Goal: Information Seeking & Learning: Learn about a topic

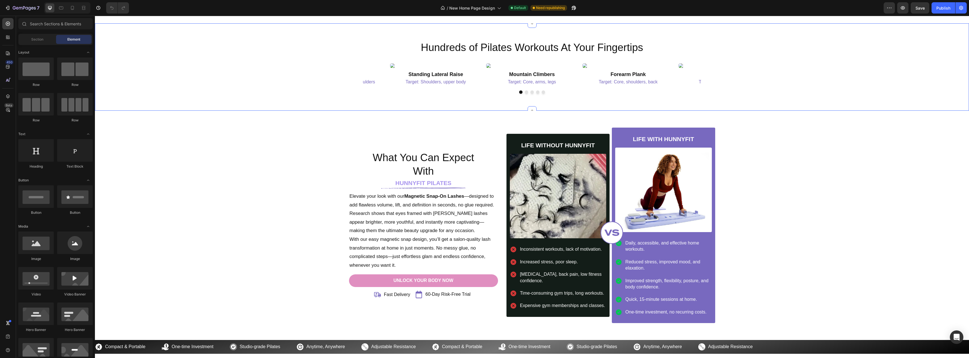
scroll to position [1408, 0]
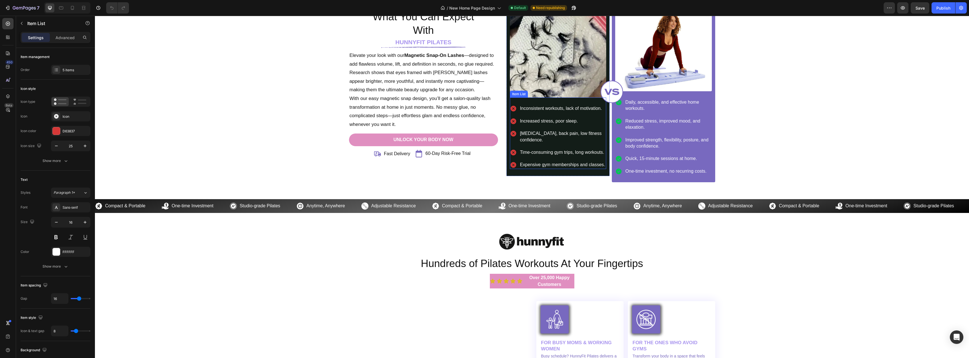
click at [534, 110] on p "Inconsistent workouts, lack of motivation." at bounding box center [562, 108] width 85 height 6
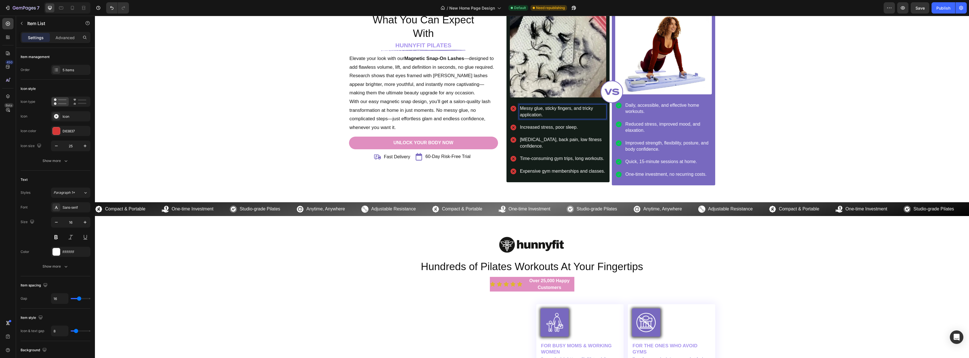
click at [545, 127] on p "Increased stress, poor sleep." at bounding box center [562, 127] width 85 height 6
click at [547, 129] on p "Increased stress, poor sleep." at bounding box center [562, 127] width 85 height 6
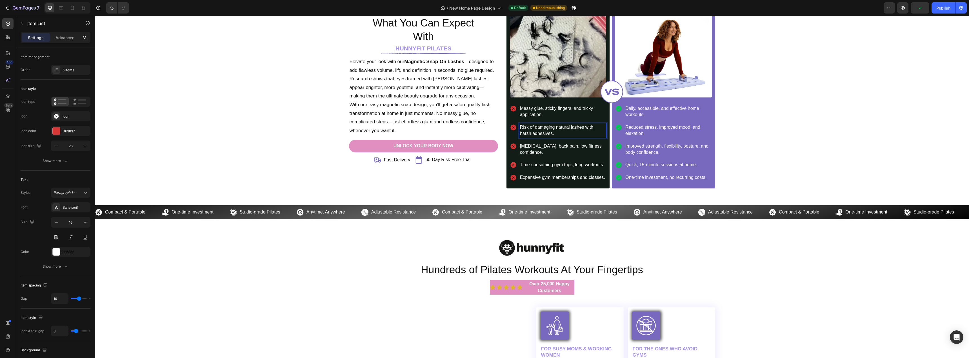
click at [547, 145] on p "[MEDICAL_DATA], back pain, low fitness confidence." at bounding box center [562, 149] width 85 height 13
click at [535, 166] on p "Time-consuming gym trips, long workouts." at bounding box center [562, 165] width 85 height 6
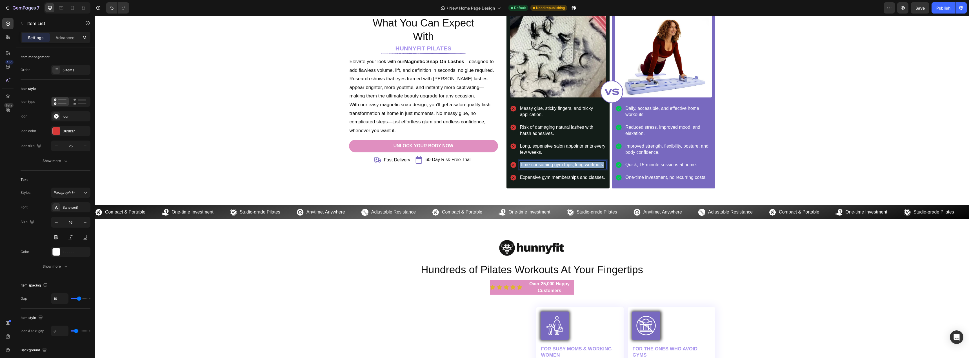
click at [535, 166] on p "Time-consuming gym trips, long workouts." at bounding box center [562, 165] width 85 height 6
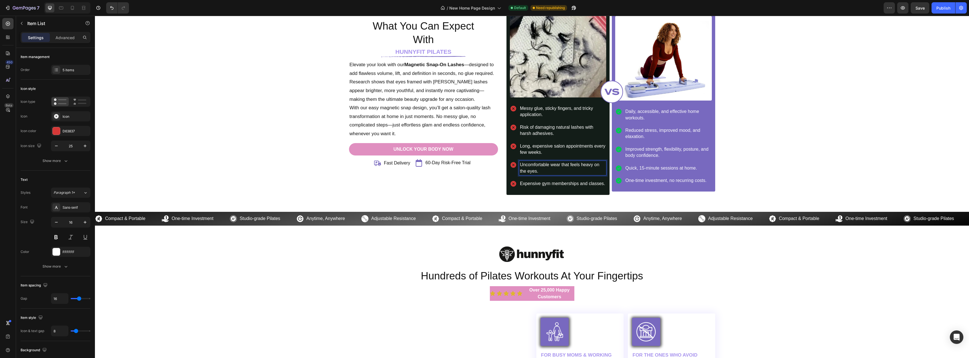
click at [541, 181] on p "Expensive gym memberships and classes." at bounding box center [562, 184] width 85 height 6
click at [529, 184] on p "Expensive gym memberships and classes." at bounding box center [562, 184] width 85 height 6
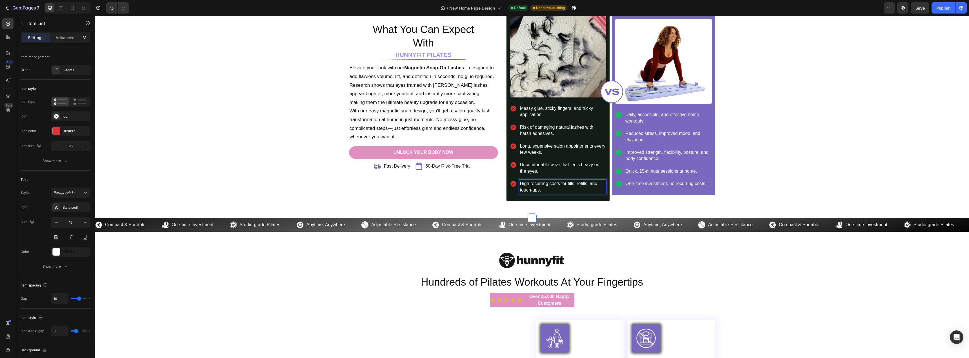
click at [261, 165] on div "What You Can Expect With Heading HUNNYFIT PILATES Heading Image Elevate your lo…" at bounding box center [532, 97] width 866 height 208
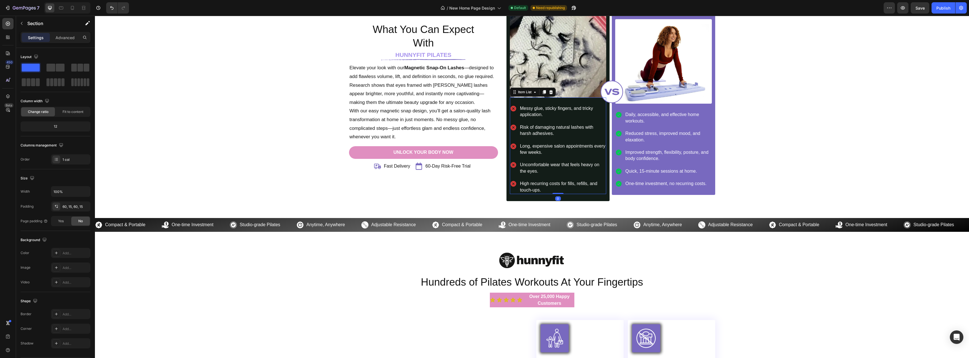
click at [550, 114] on p "Messy glue, sticky fingers, and tricky application." at bounding box center [562, 111] width 85 height 13
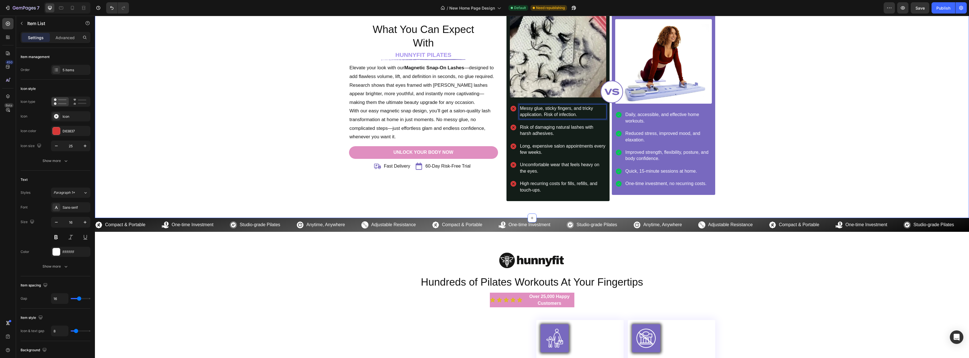
click at [232, 112] on div "What You Can Expect With Heading HUNNYFIT PILATES Heading Image Elevate your lo…" at bounding box center [532, 97] width 866 height 208
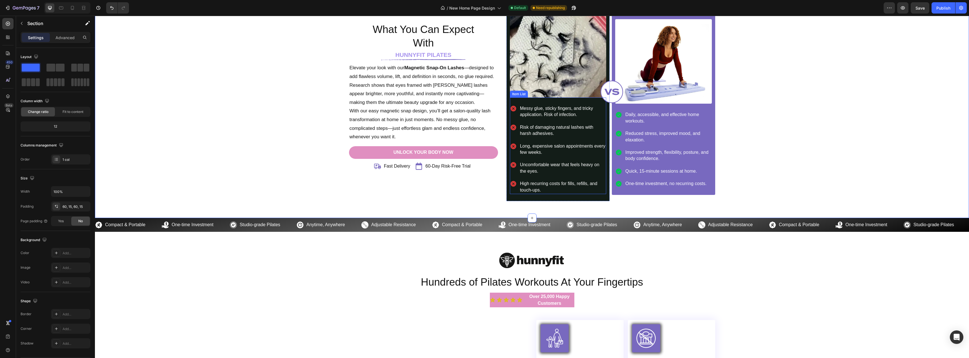
click at [561, 115] on p "Messy glue, sticky fingers, and tricky application. Risk of infection." at bounding box center [562, 111] width 85 height 13
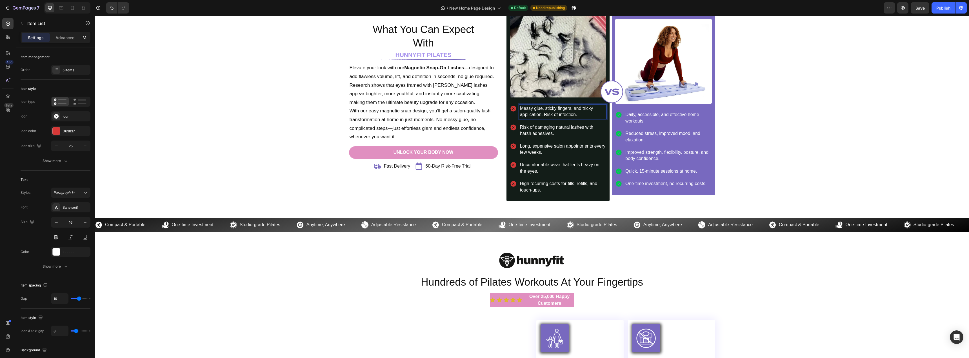
click at [561, 115] on p "Messy glue, sticky fingers, and tricky application. Risk of infection." at bounding box center [562, 111] width 85 height 13
click at [580, 117] on p "Messy glue, sticky fingers, and tricky application. Risk of infection." at bounding box center [562, 111] width 85 height 13
drag, startPoint x: 581, startPoint y: 116, endPoint x: 542, endPoint y: 114, distance: 38.7
click at [542, 114] on p "Messy glue, sticky fingers, and tricky application. Risk of infection." at bounding box center [562, 111] width 85 height 13
click at [553, 133] on p "Risk of damaging natural lashes with harsh adhesives." at bounding box center [562, 130] width 85 height 13
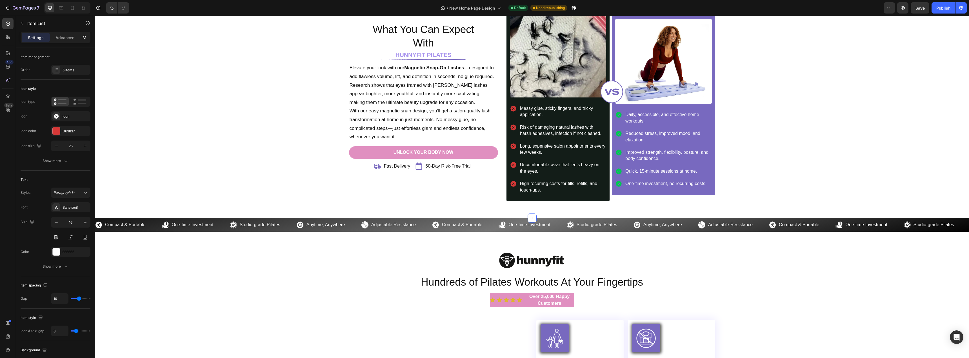
click at [202, 111] on div "What You Can Expect With Heading HUNNYFIT PILATES Heading Image Elevate your lo…" at bounding box center [532, 97] width 866 height 208
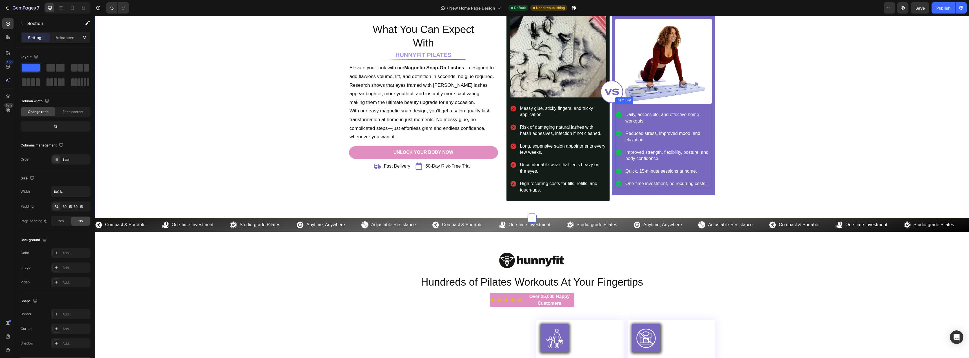
click at [644, 128] on div "Daily, accessible, and effective home workouts. Reduced stress, improved mood, …" at bounding box center [663, 149] width 96 height 77
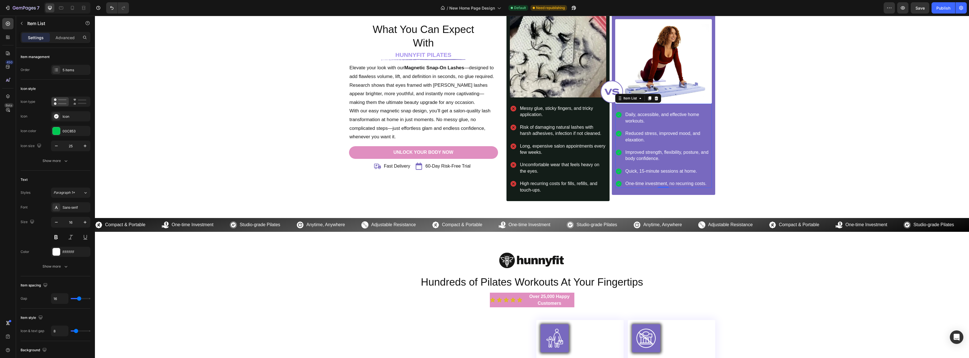
click at [639, 118] on p "Daily, accessible, and effective home workouts." at bounding box center [667, 118] width 85 height 13
click at [636, 138] on p "Reduced stress, improved mood, and elaxation." at bounding box center [667, 136] width 85 height 13
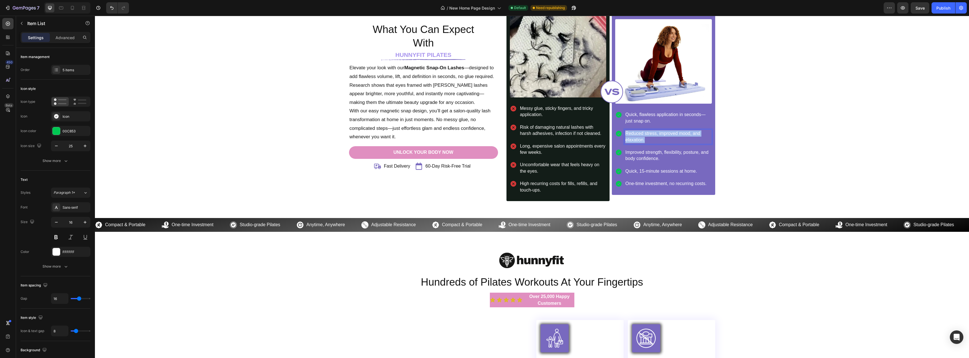
click at [636, 138] on p "Reduced stress, improved mood, and elaxation." at bounding box center [667, 136] width 85 height 13
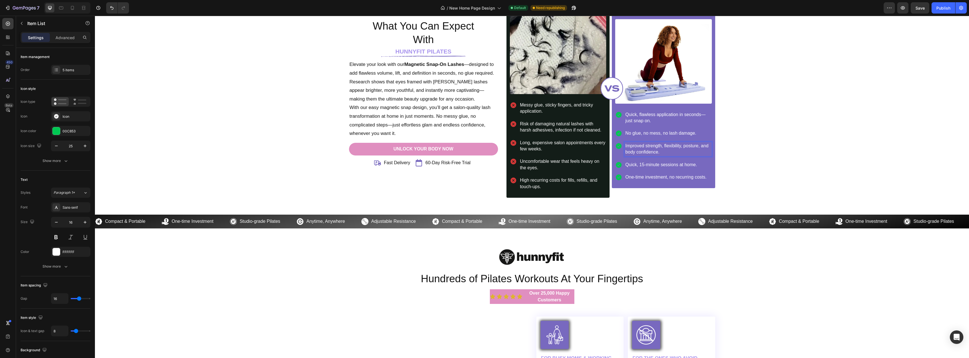
click at [631, 148] on p "Improved strength, flexibility, posture, and body confidence." at bounding box center [667, 149] width 85 height 13
click at [647, 163] on p "Quick, 15-minute sessions at home." at bounding box center [667, 165] width 85 height 6
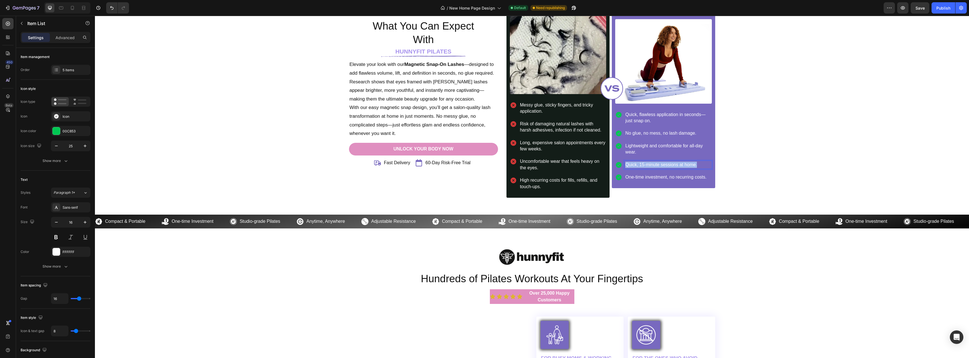
click at [647, 163] on p "Quick, 15-minute sessions at home." at bounding box center [667, 165] width 85 height 6
click at [675, 177] on p "One-time investment, no recurring costs." at bounding box center [667, 177] width 85 height 6
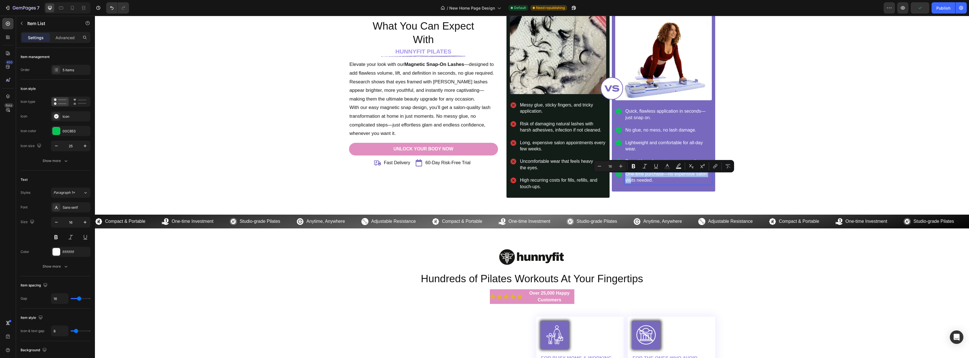
scroll to position [1402, 0]
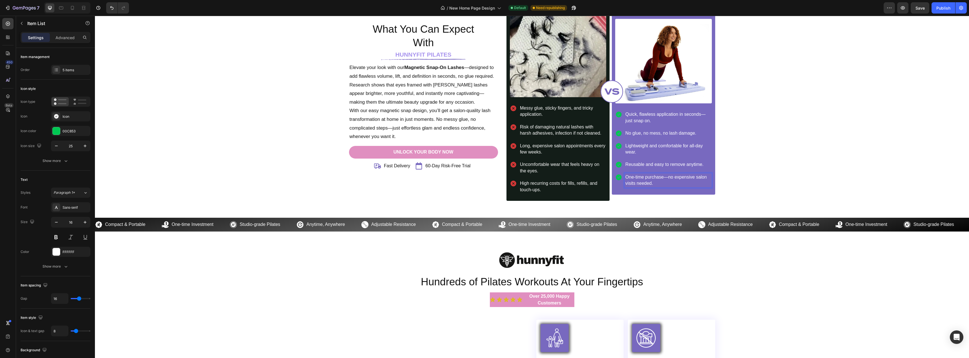
click at [664, 178] on p "One-time purchase—no expensive salon visits needed." at bounding box center [667, 180] width 85 height 13
click at [665, 178] on p "One-time purchase—no expensive salon visits needed." at bounding box center [667, 180] width 85 height 13
click at [662, 178] on p "One-time purchase,no expensive salon visits needed." at bounding box center [667, 180] width 85 height 13
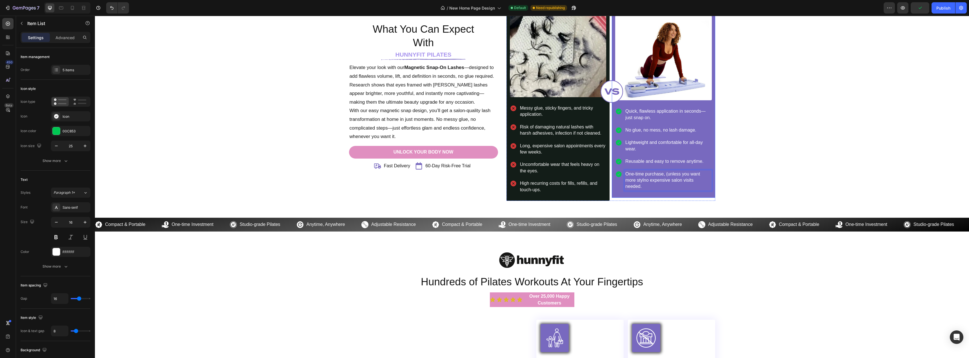
scroll to position [1399, 0]
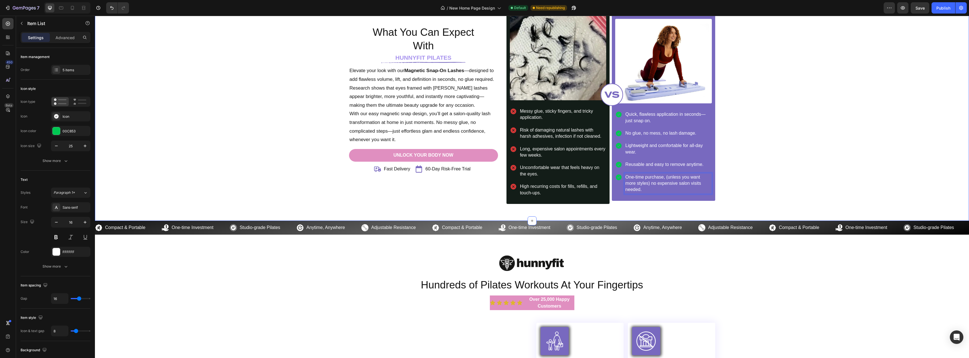
click at [744, 181] on div "What You Can Expect With Heading HUNNYFIT PILATES Heading Image Elevate your lo…" at bounding box center [532, 100] width 866 height 208
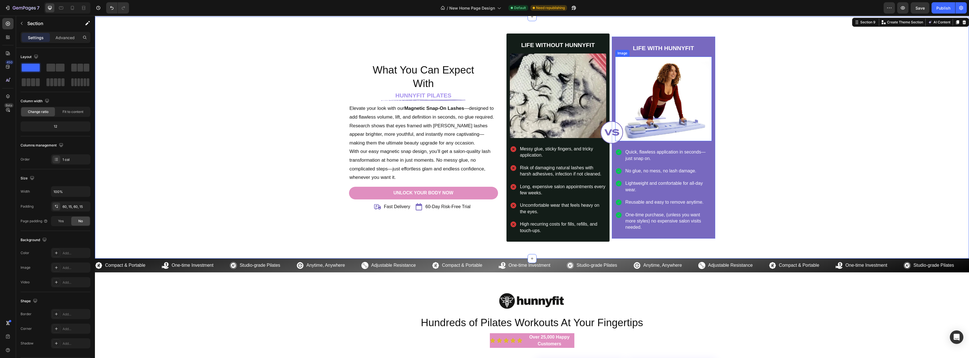
scroll to position [1315, 0]
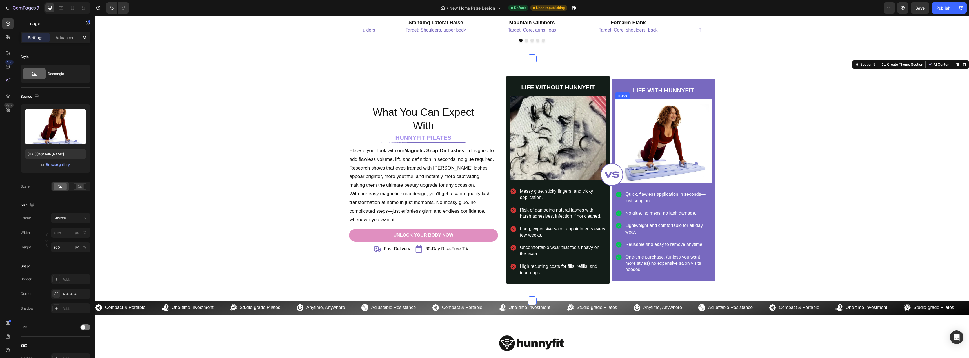
click at [642, 154] on img at bounding box center [663, 145] width 96 height 84
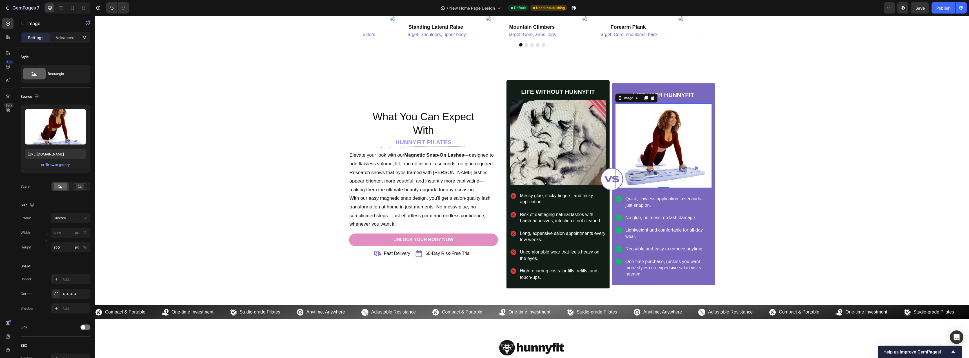
click at [670, 152] on img at bounding box center [663, 145] width 96 height 84
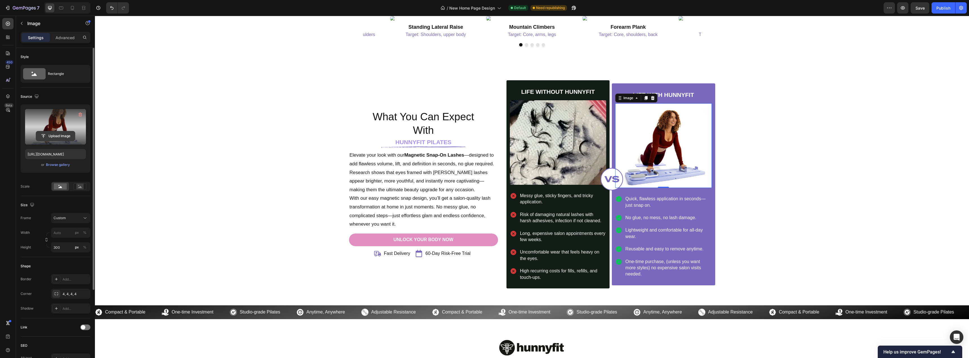
click at [55, 139] on input "file" at bounding box center [55, 136] width 39 height 10
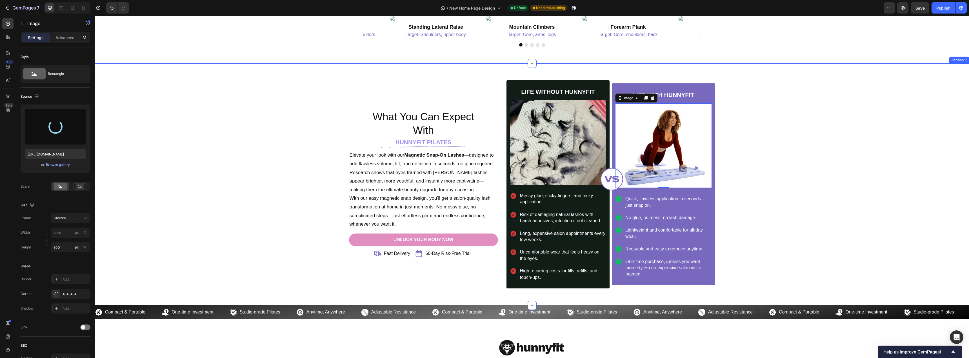
type input "[URL][DOMAIN_NAME]"
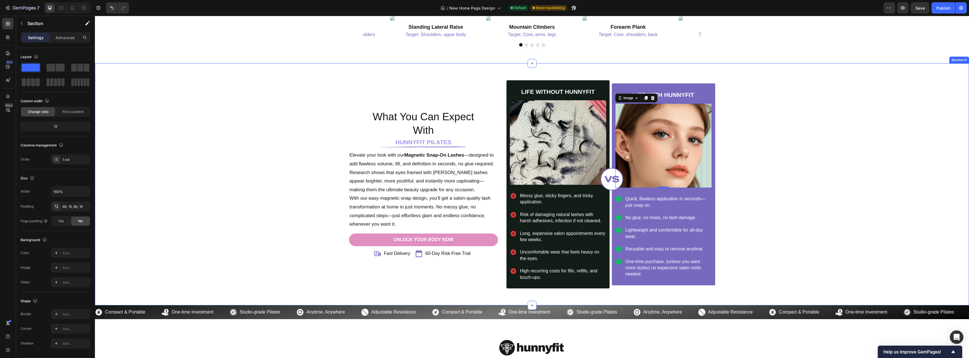
click at [799, 116] on div "What You Can Expect With Heading HUNNYFIT PILATES Heading Image Elevate your lo…" at bounding box center [532, 184] width 866 height 208
